Goal: Information Seeking & Learning: Find specific fact

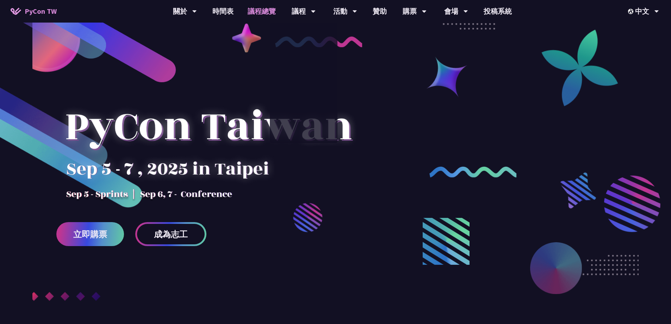
click at [269, 11] on link "議程總覽" at bounding box center [262, 11] width 42 height 23
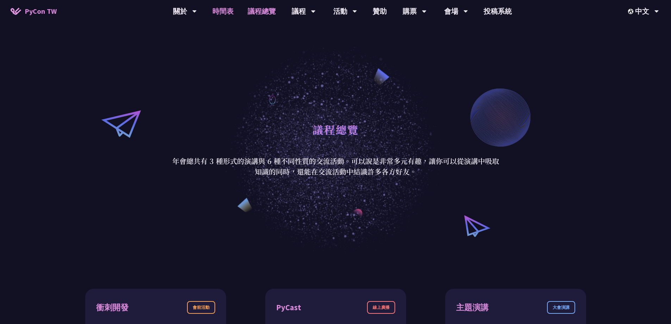
click at [217, 9] on link "時間表" at bounding box center [222, 11] width 35 height 23
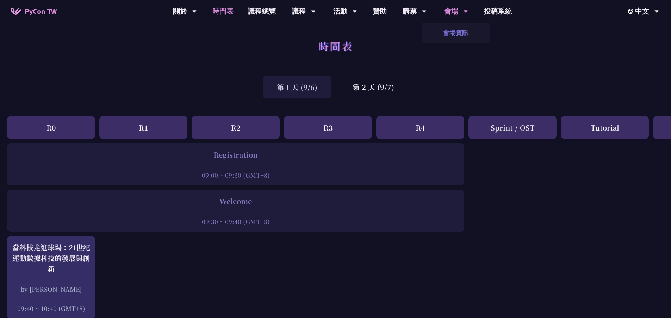
click at [458, 30] on link "會場資訊" at bounding box center [456, 32] width 68 height 17
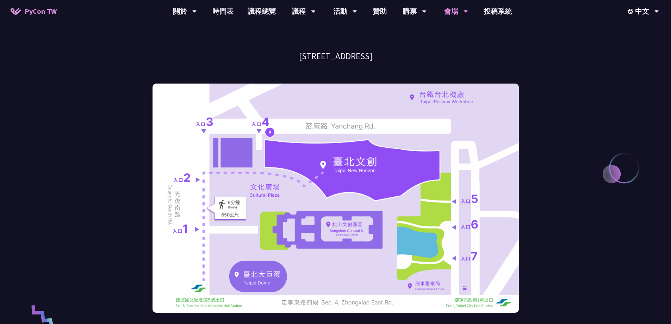
scroll to position [35, 0]
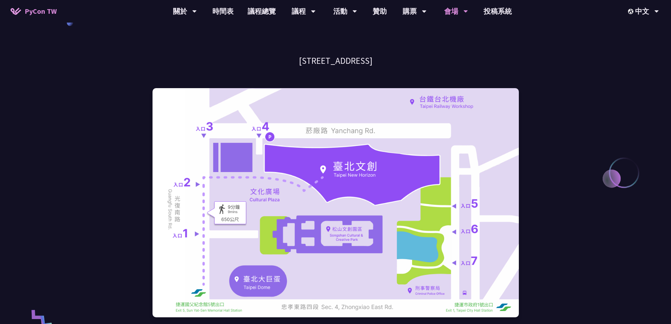
drag, startPoint x: 269, startPoint y: 57, endPoint x: 415, endPoint y: 57, distance: 145.8
click at [415, 57] on h3 "[STREET_ADDRESS]" at bounding box center [335, 61] width 366 height 12
copy h3 "[STREET_ADDRESS]"
